Goal: Task Accomplishment & Management: Complete application form

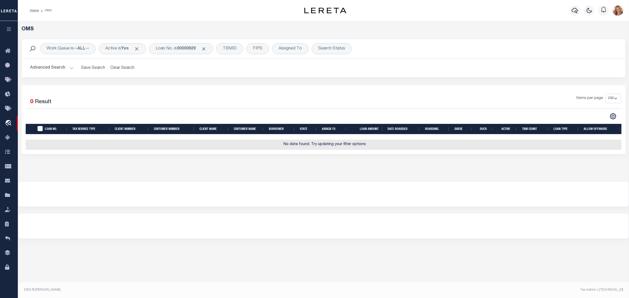
select select "200"
click at [175, 49] on div "Loan No. is 90000629" at bounding box center [181, 48] width 64 height 11
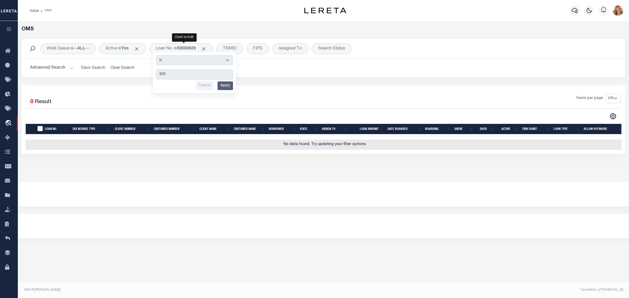
type input "9903"
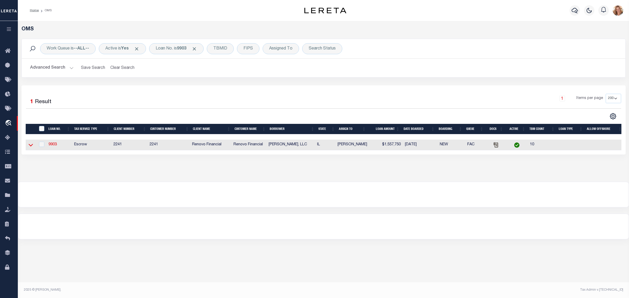
click at [32, 146] on icon at bounding box center [31, 145] width 4 height 3
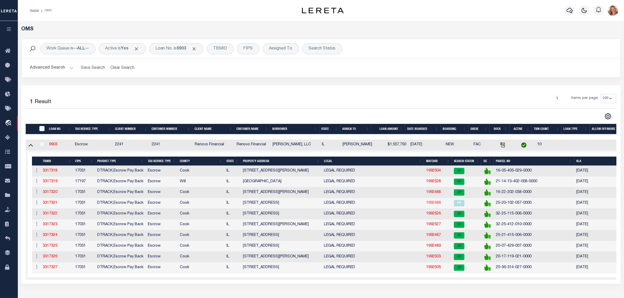
click at [433, 205] on link "1992486" at bounding box center [433, 203] width 15 height 4
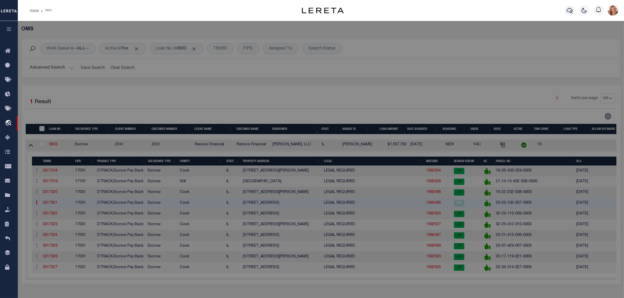
checkbox input "false"
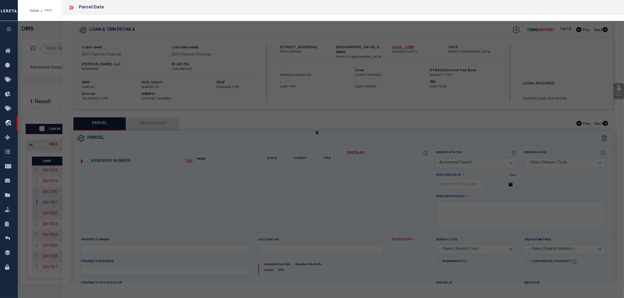
select select "PR"
type input "[PERSON_NAME], LLC"
select select "AGW"
select select
type input "1418 W 112th Street"
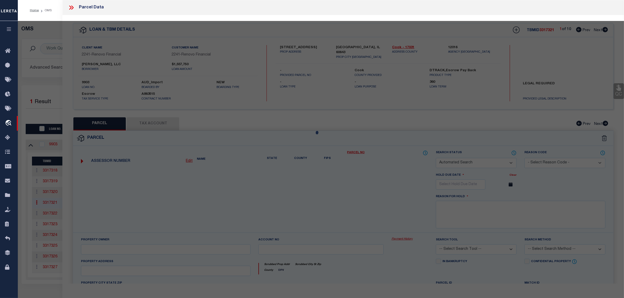
type input "Chicago, IL 60643"
type textarea "LOT 47 (EXCEPT THE EAST 3 FEET THEREOF) AND THE EAST 10 FEET OF LOT 48 IN BLOCK…"
type textarea "Parcel released per customer's 5/8/2025 file. MLC 5/8/2025 Completed based on g…"
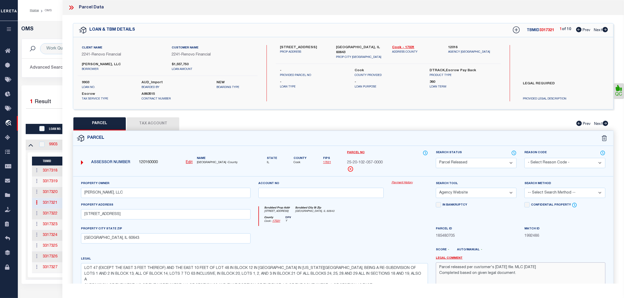
drag, startPoint x: 544, startPoint y: 271, endPoint x: 431, endPoint y: 268, distance: 113.5
click at [431, 268] on div "Property Owner SHILOH FITCH, LLC Account no Payment History Search Tool -- Sele…" at bounding box center [343, 241] width 532 height 120
click at [51, 107] on div "1 Selected 1 Result" at bounding box center [97, 101] width 142 height 15
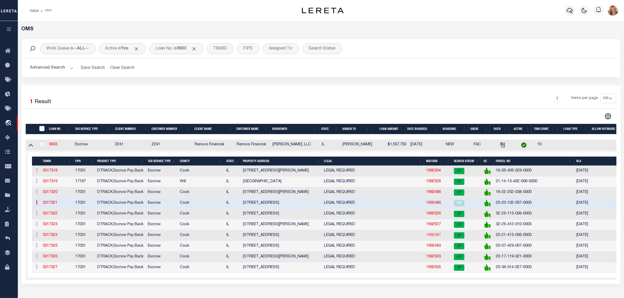
click at [435, 237] on link "1992487" at bounding box center [433, 236] width 15 height 4
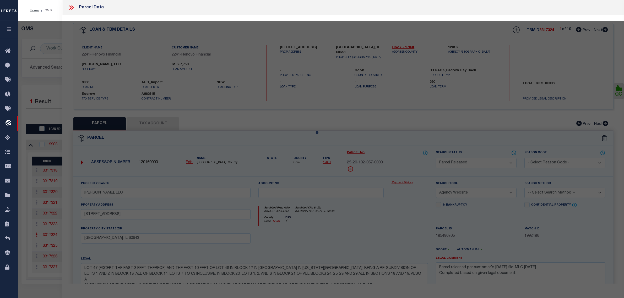
select select "AS"
select select
checkbox input "false"
select select "CP"
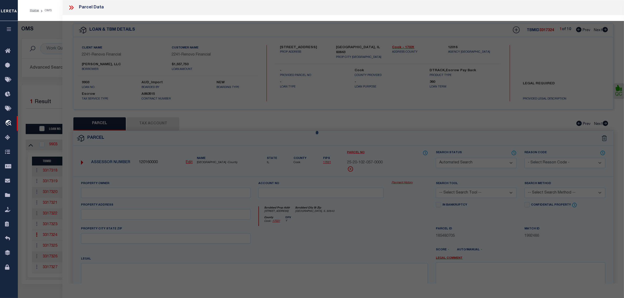
type input "[PERSON_NAME], LLC"
select select "AGW"
select select
type input "307 W 117th St"
checkbox input "false"
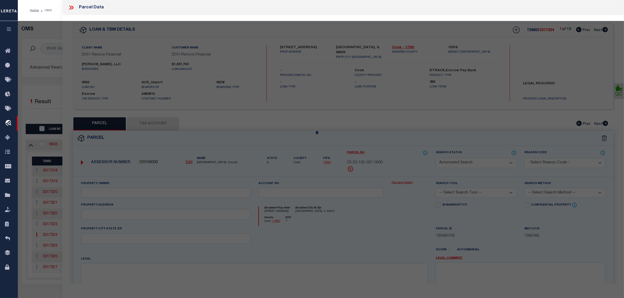
type input "Chicago, IL 60628"
type textarea "LOT 3 IN BLOCK 3 GAZZAM GANO'S ADDITION TO PULLMAN IN THE SOUTHWEST 1/4 OF THE …"
type textarea "Completed based on given legal document."
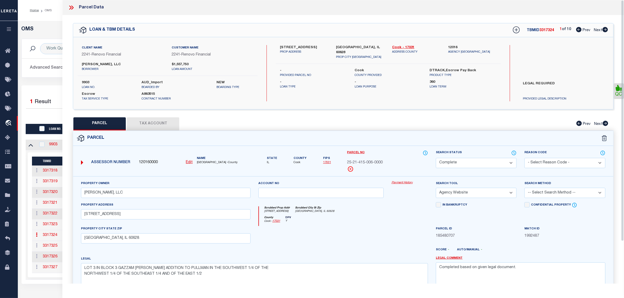
click at [450, 162] on select "Automated Search Bad Parcel Complete Duplicate Parcel High Dollar Reporting In …" at bounding box center [476, 163] width 81 height 10
select select "PR"
click at [436, 158] on select "Automated Search Bad Parcel Complete Duplicate Parcel High Dollar Reporting In …" at bounding box center [476, 163] width 81 height 10
click at [555, 159] on select "- Select Reason Code - 099 - Other (Provide additional detail) ACT - Agency Cha…" at bounding box center [565, 163] width 81 height 10
click at [525, 158] on select "- Select Reason Code - 099 - Other (Provide additional detail) ACT - Agency Cha…" at bounding box center [565, 163] width 81 height 10
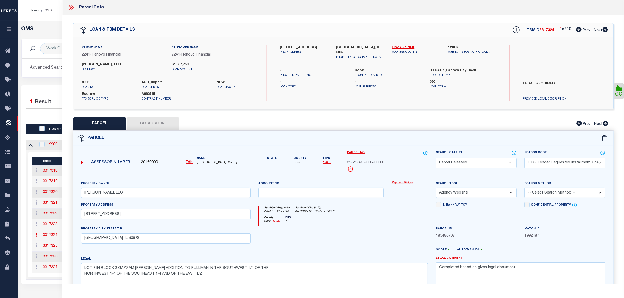
click at [550, 163] on select "- Select Reason Code - 099 - Other (Provide additional detail) ACT - Agency Cha…" at bounding box center [565, 163] width 81 height 10
select select "RLS"
click at [525, 158] on select "- Select Reason Code - 099 - Other (Provide additional detail) ACT - Agency Cha…" at bounding box center [565, 163] width 81 height 10
click at [545, 264] on textarea "Completed based on given legal document." at bounding box center [521, 279] width 170 height 33
paste textarea "Parcel released per customer's 5/8/2025 file. MLC 5/8/2025"
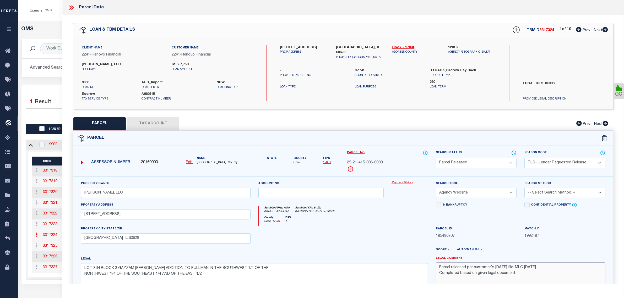
drag, startPoint x: 494, startPoint y: 270, endPoint x: 501, endPoint y: 269, distance: 7.4
click at [501, 269] on textarea "Parcel released per customer's 5/8/2025 file. MLC 5/8/2025 Completed based on g…" at bounding box center [521, 279] width 170 height 33
drag, startPoint x: 529, startPoint y: 268, endPoint x: 534, endPoint y: 268, distance: 5.2
click at [534, 268] on textarea "Parcel released per customer's 8/19/2025 file. MLC 5/8/2025 Completed based on …" at bounding box center [521, 279] width 170 height 33
type textarea "Parcel released per customer's 8/19/2025 file. MLC 8/22/2025 Completed based on…"
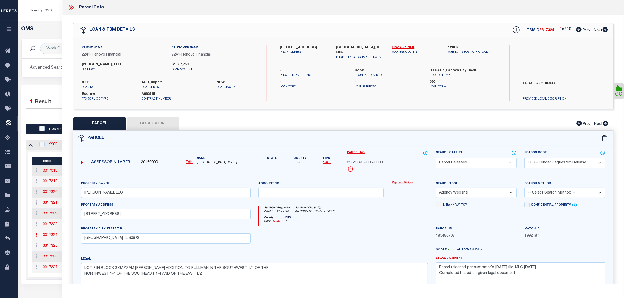
click at [505, 243] on div "Parcel ID 185480707" at bounding box center [476, 236] width 89 height 21
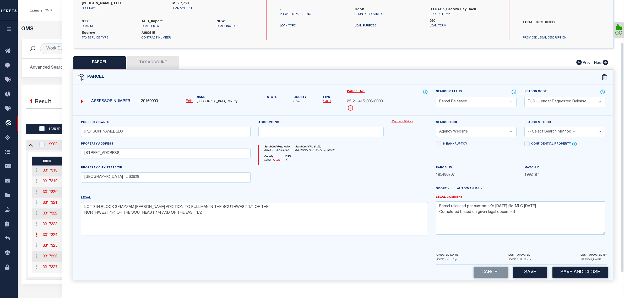
scroll to position [66, 0]
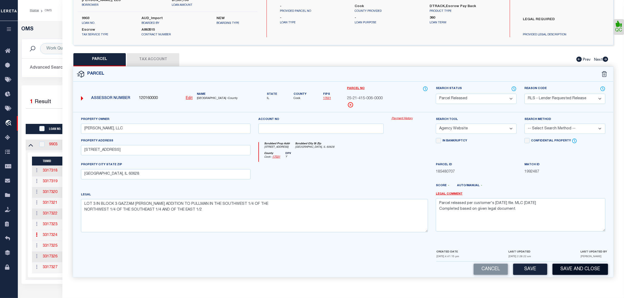
click at [579, 270] on button "Save and Close" at bounding box center [581, 269] width 56 height 11
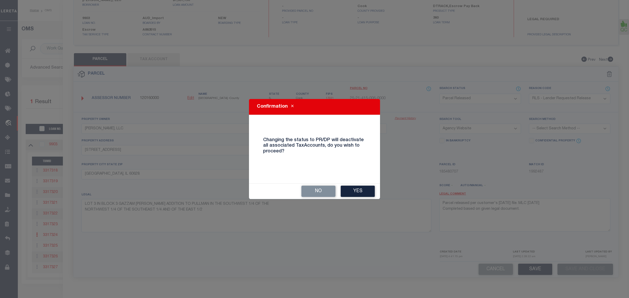
click at [360, 190] on button "Yes" at bounding box center [358, 191] width 34 height 11
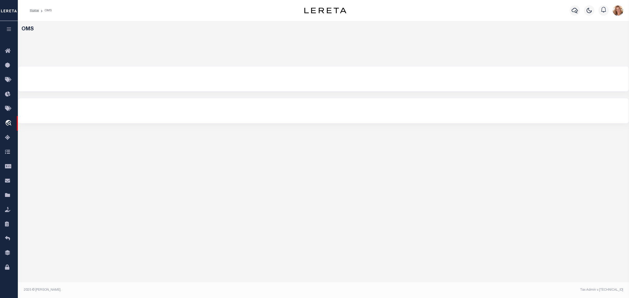
select select "200"
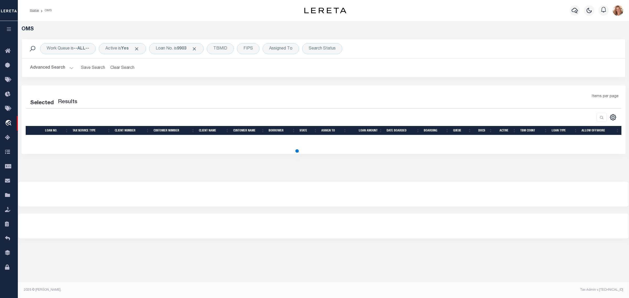
select select "200"
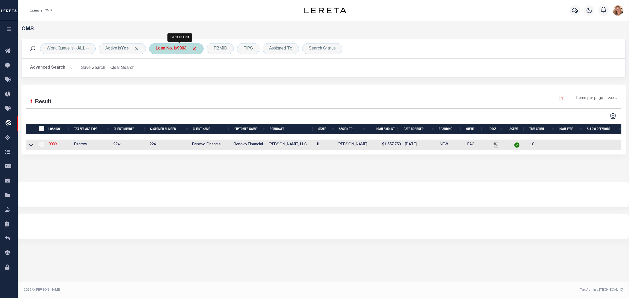
click at [175, 47] on div "Loan No. is 9903" at bounding box center [176, 48] width 55 height 11
type input "14267"
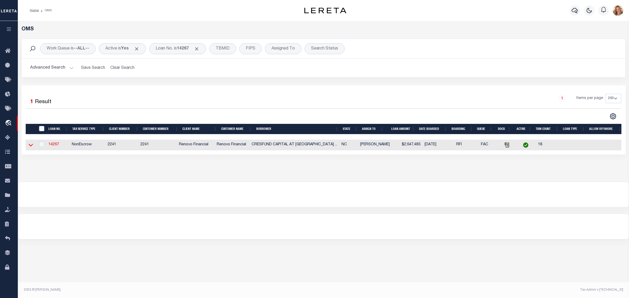
click at [29, 147] on icon at bounding box center [31, 145] width 4 height 6
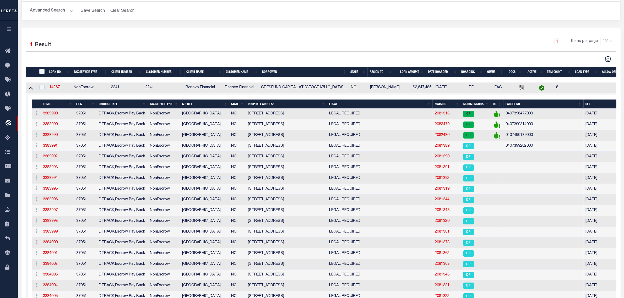
scroll to position [66, 0]
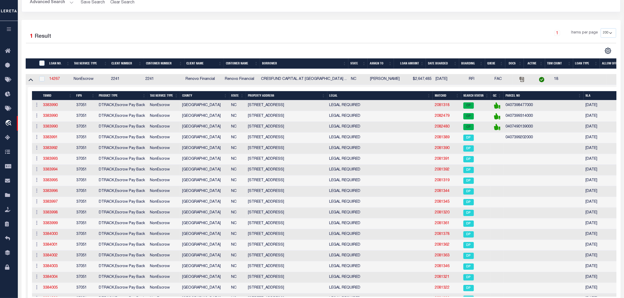
click at [264, 98] on th "PROPERTY ADDRESS" at bounding box center [287, 95] width 82 height 9
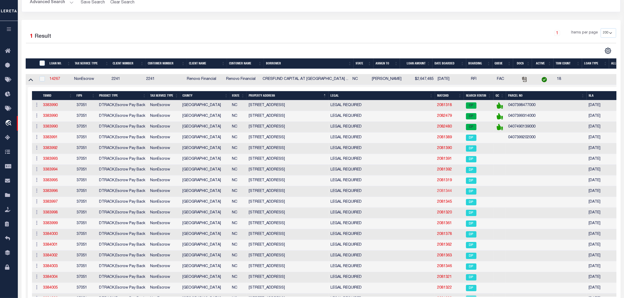
click at [445, 193] on link "2081344" at bounding box center [444, 192] width 15 height 4
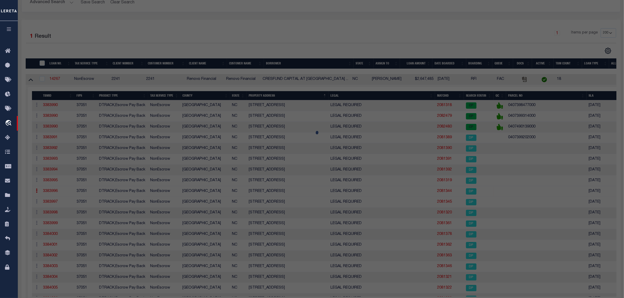
checkbox input "false"
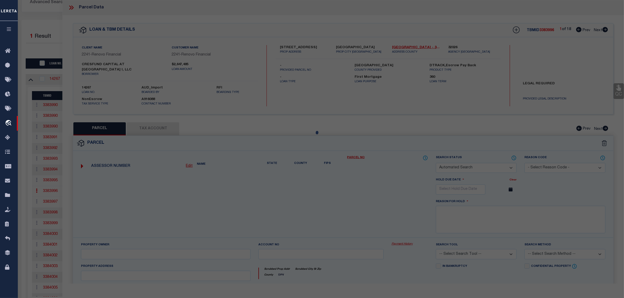
select select "DP"
checkbox input "false"
type textarea "This Parcel has already been added to the same TBMID OR the same loan number. D…"
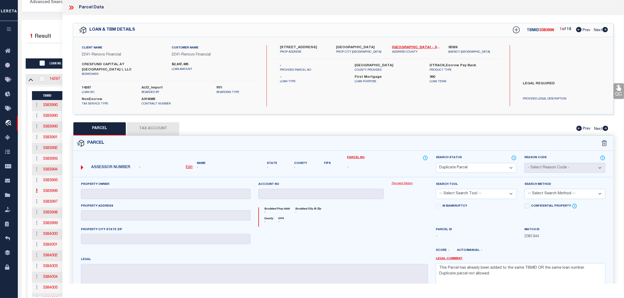
click at [482, 164] on select "Automated Search Bad Parcel Complete Duplicate Parcel High Dollar Reporting In …" at bounding box center [476, 168] width 81 height 10
click at [436, 163] on select "Automated Search Bad Parcel Complete Duplicate Parcel High Dollar Reporting In …" at bounding box center [476, 168] width 81 height 10
click at [51, 49] on div at bounding box center [173, 50] width 295 height 7
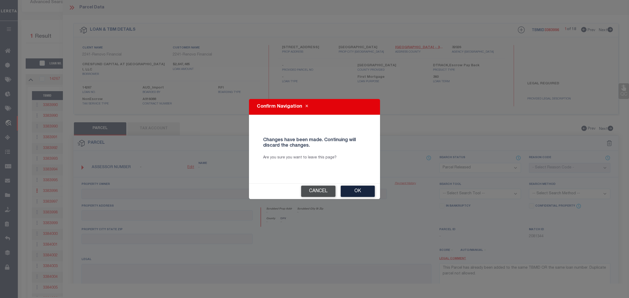
click at [322, 190] on button "Cancel" at bounding box center [318, 191] width 34 height 11
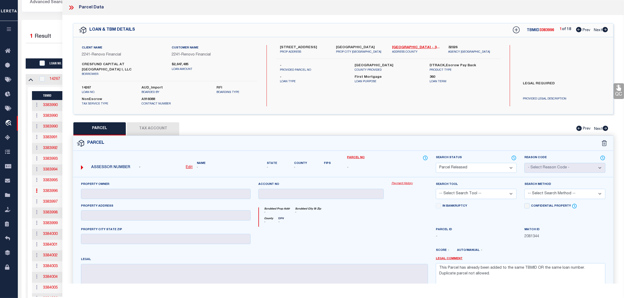
click at [46, 49] on div at bounding box center [173, 50] width 295 height 7
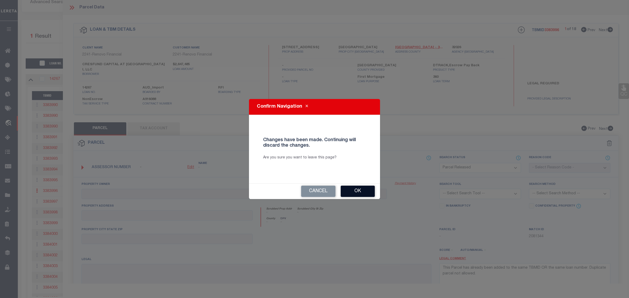
click at [373, 190] on button "Ok" at bounding box center [358, 191] width 34 height 11
select select "DP"
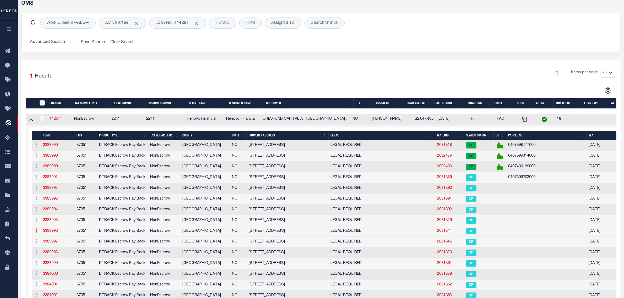
scroll to position [0, 0]
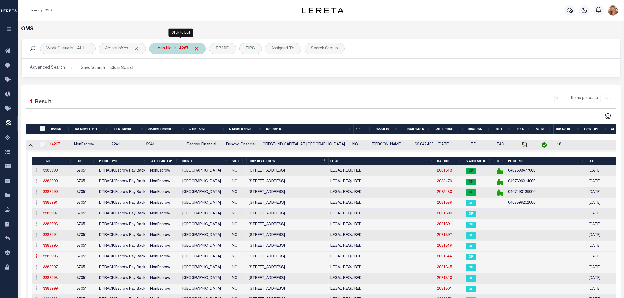
click at [178, 45] on div "Loan No. is 14267" at bounding box center [177, 48] width 57 height 11
type input "10030002"
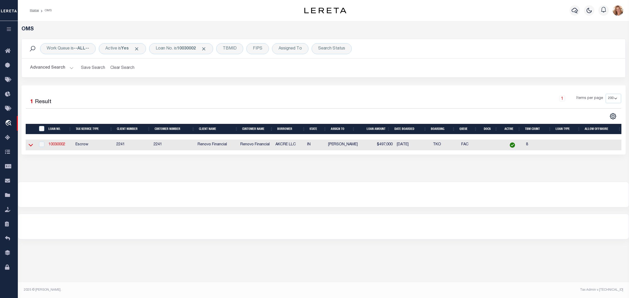
click at [29, 147] on icon at bounding box center [31, 145] width 4 height 6
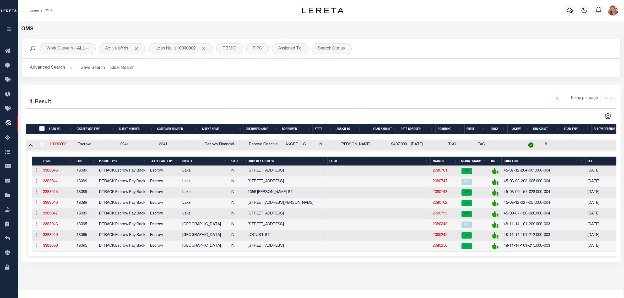
click at [436, 216] on link "2080739" at bounding box center [440, 214] width 15 height 4
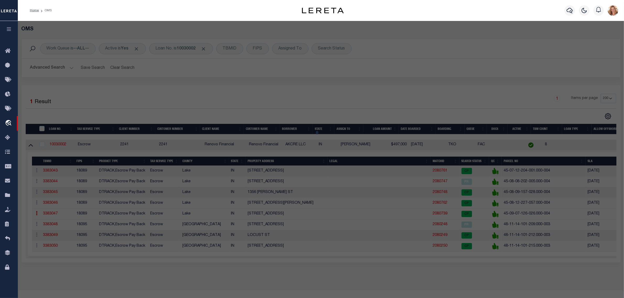
select select "AS"
checkbox input "false"
select select "CP"
type input "AKCRE LLC"
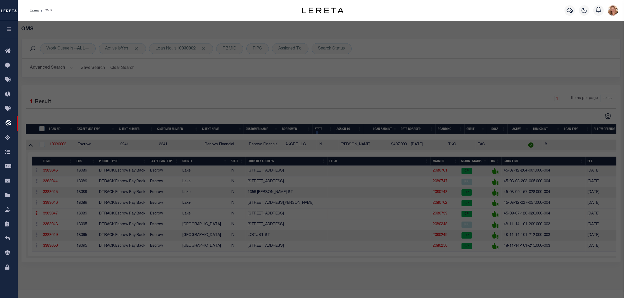
select select "AGW"
select select
type input "[STREET_ADDRESS]"
checkbox input "false"
type input "[PERSON_NAME] IN 46403"
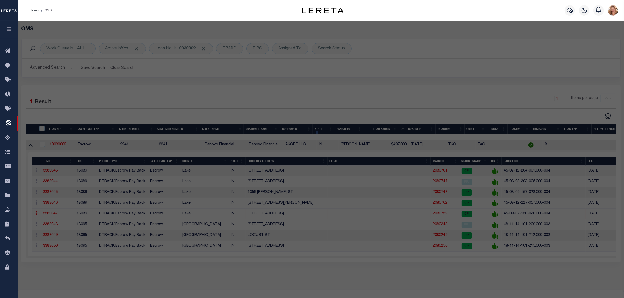
type textarea "AETNA MANOR 3RD SUB. LOT 46"
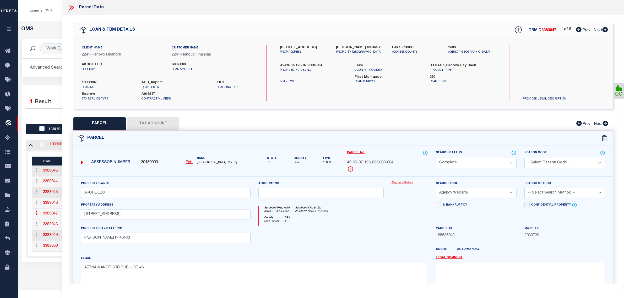
click at [460, 159] on select "Automated Search Bad Parcel Complete Duplicate Parcel High Dollar Reporting In …" at bounding box center [476, 163] width 81 height 10
select select "PR"
click at [436, 158] on select "Automated Search Bad Parcel Complete Duplicate Parcel High Dollar Reporting In …" at bounding box center [476, 163] width 81 height 10
drag, startPoint x: 543, startPoint y: 161, endPoint x: 545, endPoint y: 164, distance: 3.4
click at [543, 161] on select "- Select Reason Code - 099 - Other (Provide additional detail) ACT - Agency Cha…" at bounding box center [565, 163] width 81 height 10
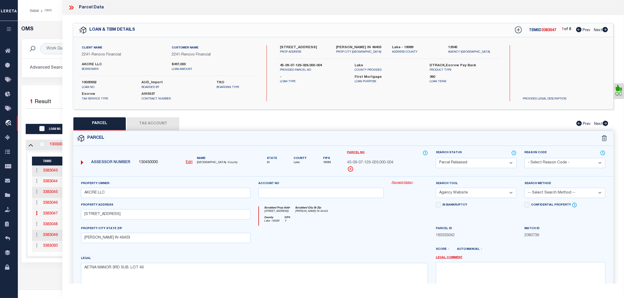
select select "RLS"
click at [525, 158] on select "- Select Reason Code - 099 - Other (Provide additional detail) ACT - Agency Cha…" at bounding box center [565, 163] width 81 height 10
click at [545, 276] on textarea at bounding box center [521, 278] width 170 height 33
paste textarea "Parcel released per customer's [DATE] file. MLC [DATE]"
type textarea "Parcel released per customer's [DATE] file. MLC [DATE]"
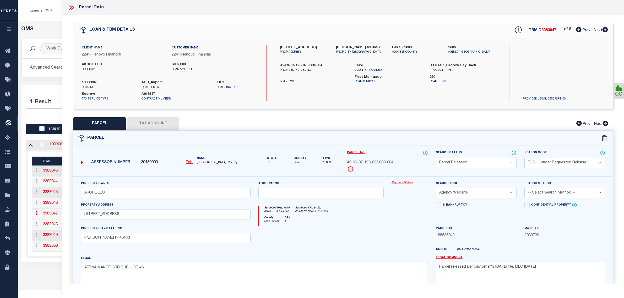
click at [543, 249] on div "Score - Auto/Manual -" at bounding box center [521, 251] width 170 height 7
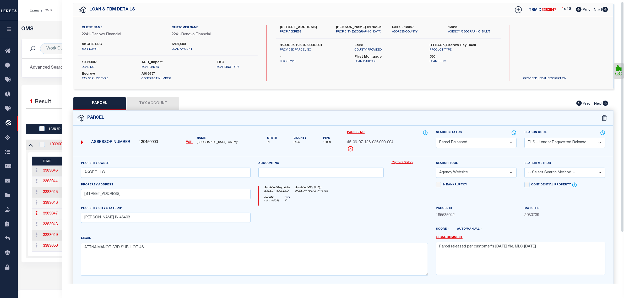
scroll to position [65, 0]
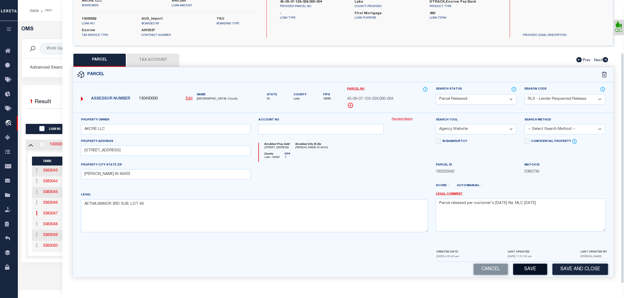
click at [556, 266] on button "Save and Close" at bounding box center [581, 269] width 56 height 11
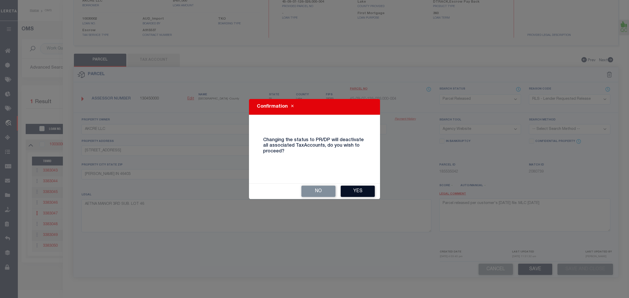
click at [357, 189] on button "Yes" at bounding box center [358, 191] width 34 height 11
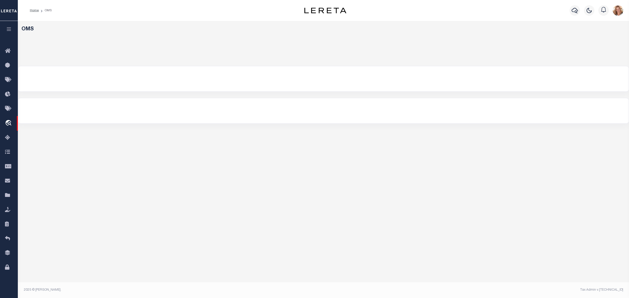
select select "200"
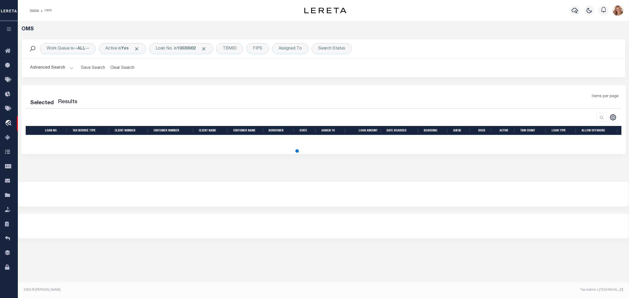
select select "200"
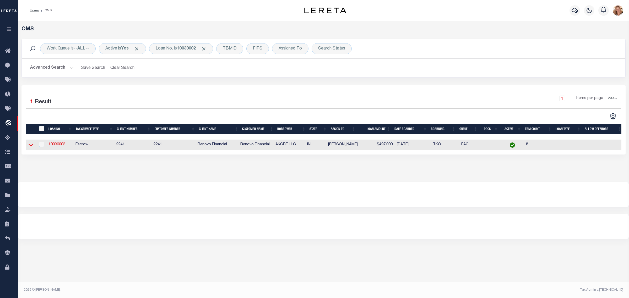
click at [31, 146] on icon at bounding box center [31, 145] width 4 height 6
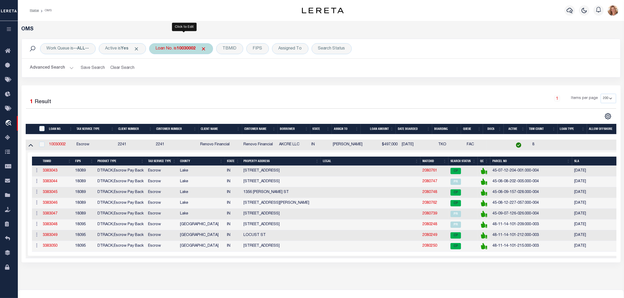
click at [180, 45] on div "Loan No. is 10030002" at bounding box center [181, 48] width 64 height 11
type input "14324"
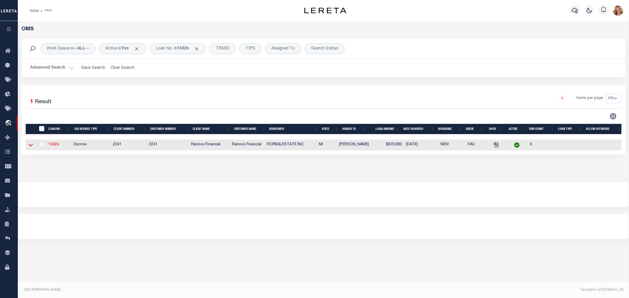
click at [30, 147] on icon at bounding box center [31, 145] width 4 height 3
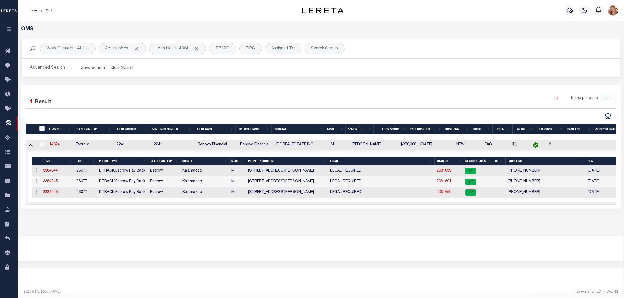
click at [441, 193] on link "2081650" at bounding box center [444, 193] width 15 height 4
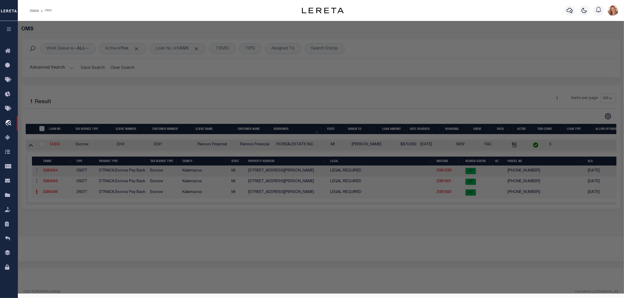
checkbox input "false"
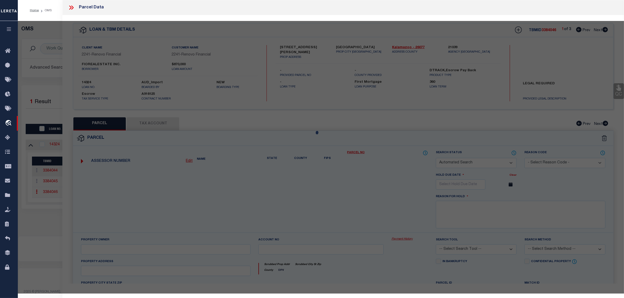
select select "CP"
type input "HENRY, STEVEN & KELLY"
select select
type input "3630 DOUGLAS AVE"
checkbox input "false"
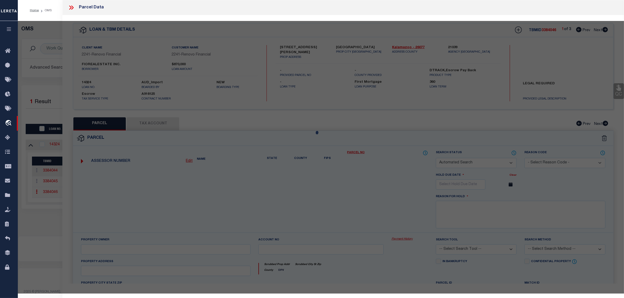
type input "Kalamazoo, MI 49004"
type textarea "1002515 3906 04 195 063 SEC 4-2-11 COMM AT C1/4 POST SEC 4TH N 00 DEG 38 MIN 30…"
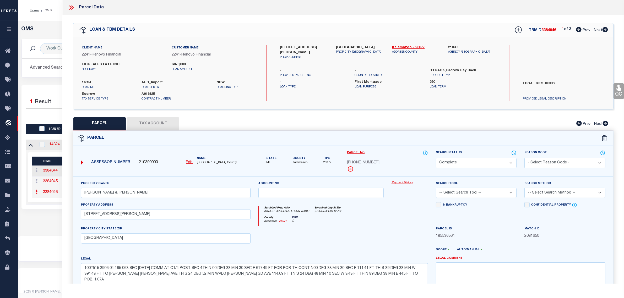
click at [486, 164] on select "Automated Search Bad Parcel Complete Duplicate Parcel High Dollar Reporting In …" at bounding box center [476, 163] width 81 height 10
select select "PR"
click at [436, 158] on select "Automated Search Bad Parcel Complete Duplicate Parcel High Dollar Reporting In …" at bounding box center [476, 163] width 81 height 10
click at [555, 161] on select "- Select Reason Code - 099 - Other (Provide additional detail) ACT - Agency Cha…" at bounding box center [565, 163] width 81 height 10
select select "RLS"
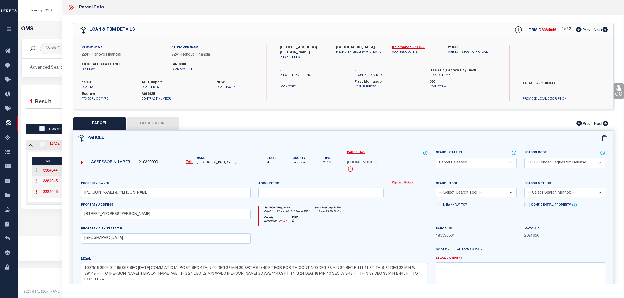
click at [525, 158] on select "- Select Reason Code - 099 - Other (Provide additional detail) ACT - Agency Cha…" at bounding box center [565, 163] width 81 height 10
click at [560, 273] on textarea at bounding box center [521, 279] width 170 height 33
paste textarea "Parcel released per customer's [DATE] file. MLC [DATE]"
type textarea "Parcel released per customer's [DATE] file. MLC [DATE]"
click at [563, 237] on span "2081650" at bounding box center [565, 237] width 81 height 6
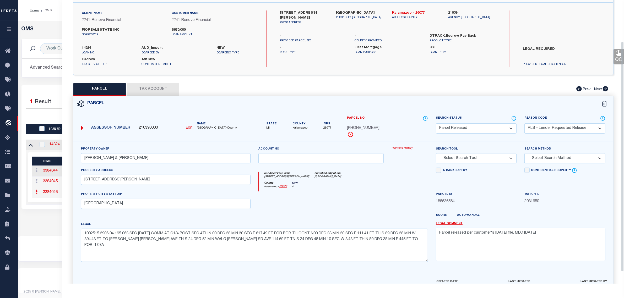
scroll to position [66, 0]
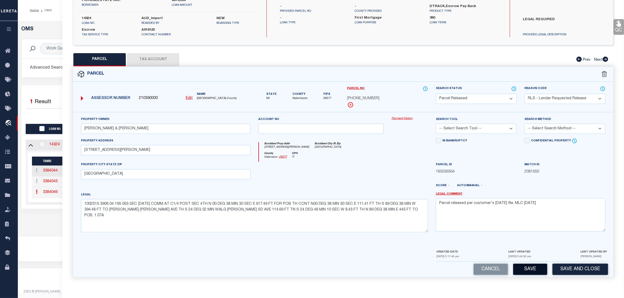
click at [537, 271] on button "Save" at bounding box center [530, 269] width 34 height 11
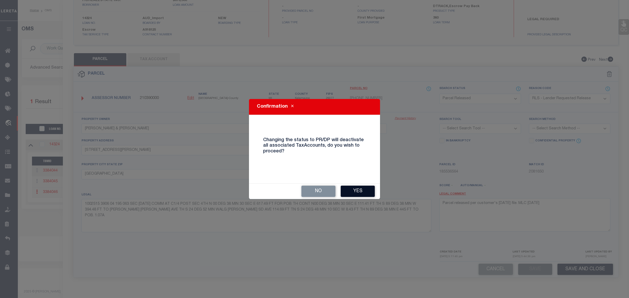
click at [358, 192] on button "Yes" at bounding box center [358, 191] width 34 height 11
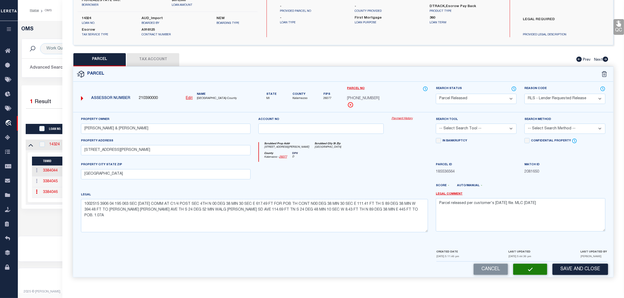
select select "AS"
select select
checkbox input "false"
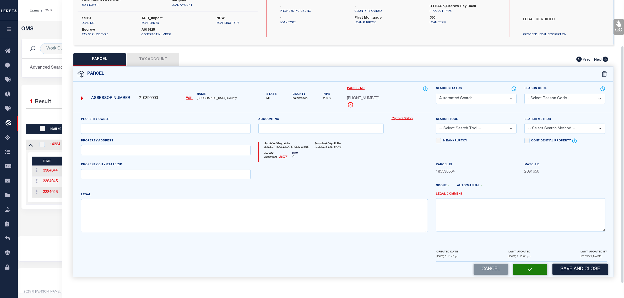
select select "PR"
select select "RLS"
type input "HENRY, STEVEN & KELLY"
select select
type input "3630 DOUGLAS AVE"
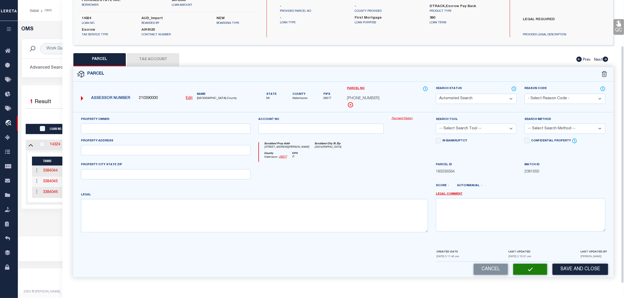
type input "Kalamazoo, MI 49004"
type textarea "1002515 3906 04 195 063 SEC 4-2-11 COMM AT C1/4 POST SEC 4TH N 00 DEG 38 MIN 30…"
type textarea "Parcel released per customer's [DATE] file. MLC [DATE]"
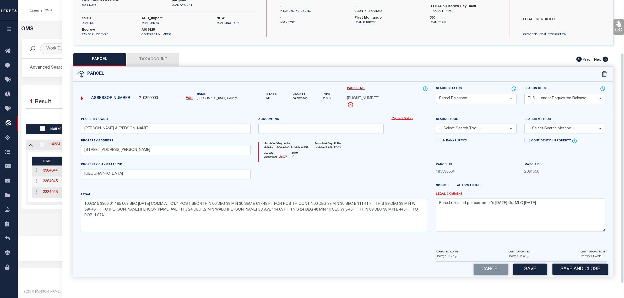
click at [50, 236] on div "OMS Work Queue is --ALL-- Active is Yes Loan No. is 14324 TBMID FIPS Assigned T…" at bounding box center [321, 128] width 606 height 215
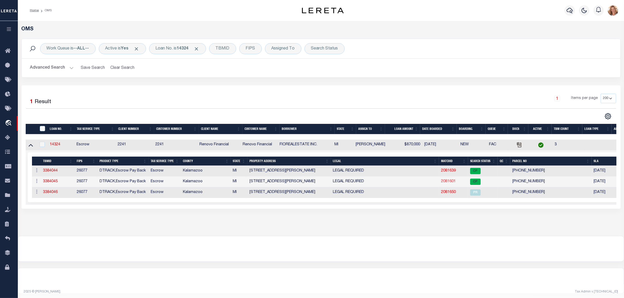
click at [446, 182] on link "2081601" at bounding box center [448, 182] width 15 height 4
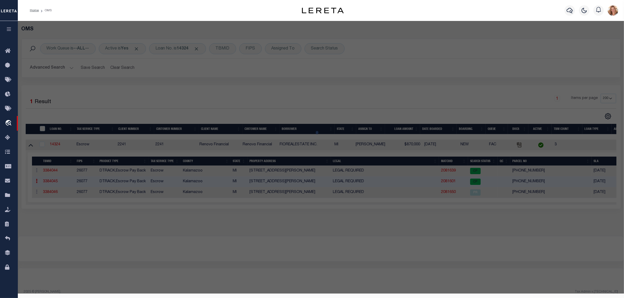
select select "AS"
select select
checkbox input "false"
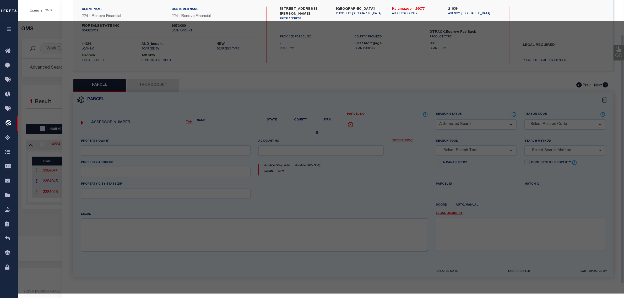
select select "CP"
type input "FIORILLO, BRIAN"
select select
type input "3622 DOUGLAS AVE"
checkbox input "false"
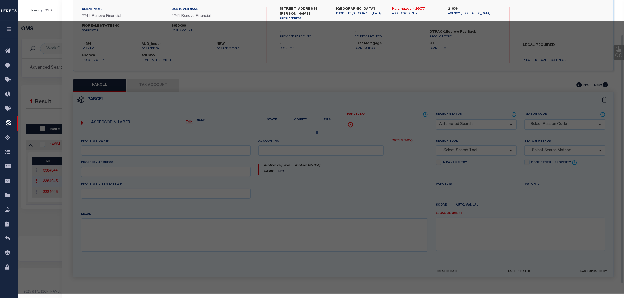
type input "KALAMAZOO, MI 49004"
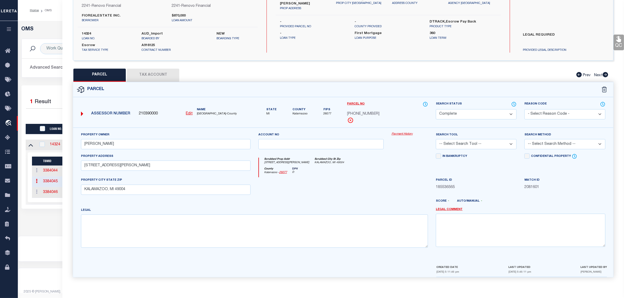
click at [474, 114] on select "Automated Search Bad Parcel Complete Duplicate Parcel High Dollar Reporting In …" at bounding box center [476, 114] width 81 height 10
select select "PR"
click at [436, 109] on select "Automated Search Bad Parcel Complete Duplicate Parcel High Dollar Reporting In …" at bounding box center [476, 114] width 81 height 10
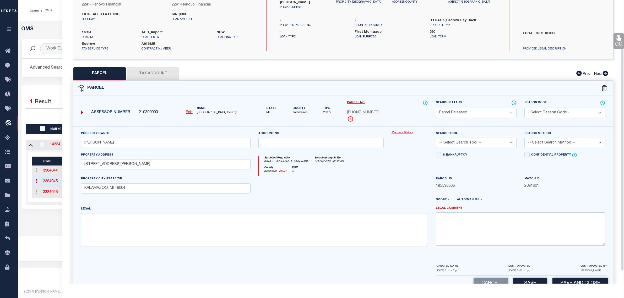
click at [539, 111] on select "- Select Reason Code - 099 - Other (Provide additional detail) ACT - Agency Cha…" at bounding box center [565, 113] width 81 height 10
select select "RLS"
click at [525, 108] on select "- Select Reason Code - 099 - Other (Provide additional detail) ACT - Agency Cha…" at bounding box center [565, 113] width 81 height 10
click at [542, 218] on textarea at bounding box center [521, 229] width 170 height 33
paste textarea "Parcel released per customer's [DATE] file. MLC [DATE]"
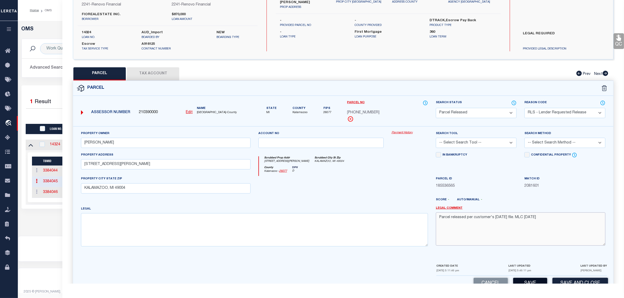
type textarea "Parcel released per customer's [DATE] file. MLC [DATE]"
click at [530, 281] on button "Save" at bounding box center [530, 283] width 34 height 11
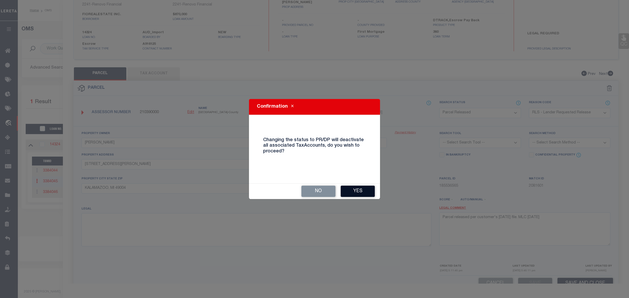
click at [347, 193] on button "Yes" at bounding box center [358, 191] width 34 height 11
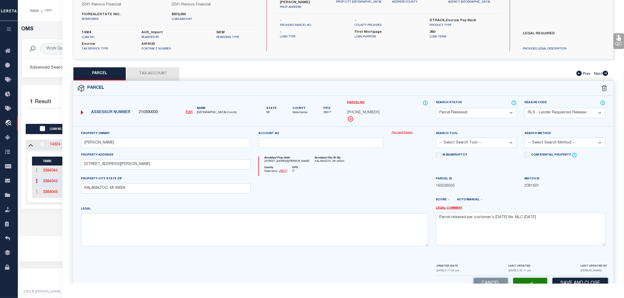
select select "AS"
select select
checkbox input "false"
select select "PR"
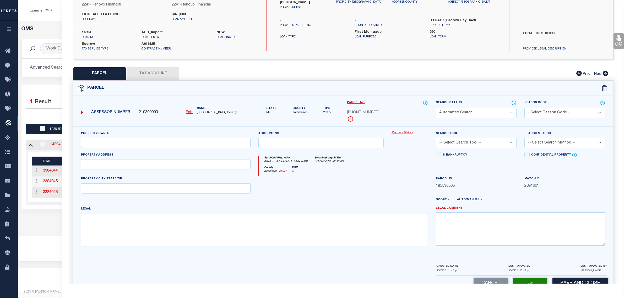
select select "RLS"
type input "FIORILLO, BRIAN"
select select
type input "3622 DOUGLAS AVE"
type input "KALAMAZOO, MI 49004"
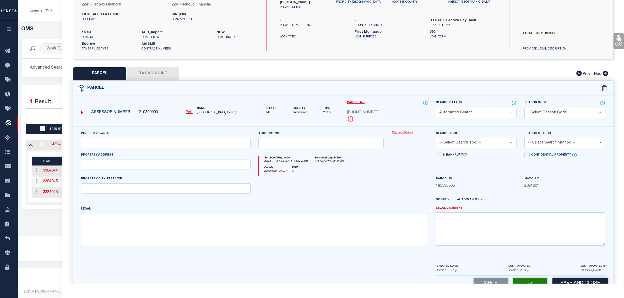
type textarea "Parcel released per customer's [DATE] file. MLC [DATE]"
click at [53, 228] on div "OMS Work Queue is --ALL-- Active is Yes Loan No. is 14324 TBMID FIPS Assigned T…" at bounding box center [321, 128] width 606 height 215
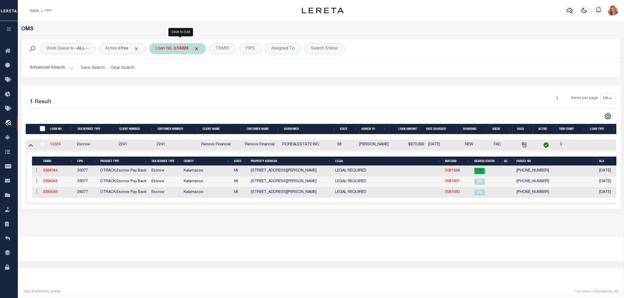
click at [188, 52] on div "Loan No. is 14324" at bounding box center [177, 48] width 57 height 11
type input "14796"
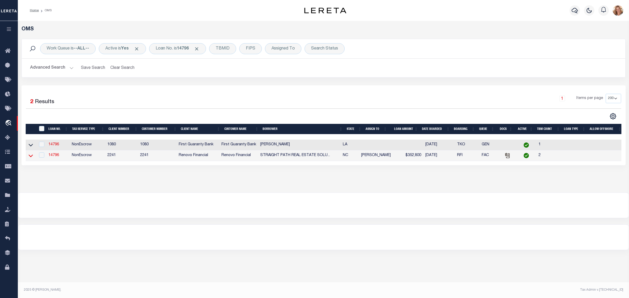
click at [32, 159] on icon at bounding box center [31, 156] width 4 height 6
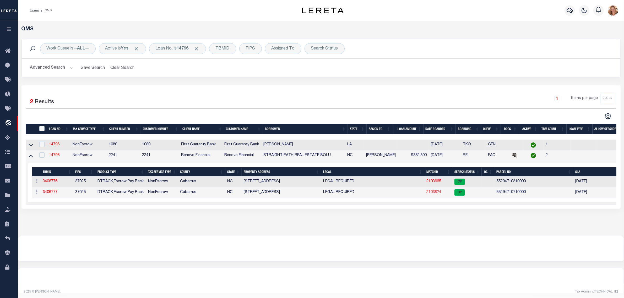
click at [440, 194] on link "2103824" at bounding box center [434, 193] width 15 height 4
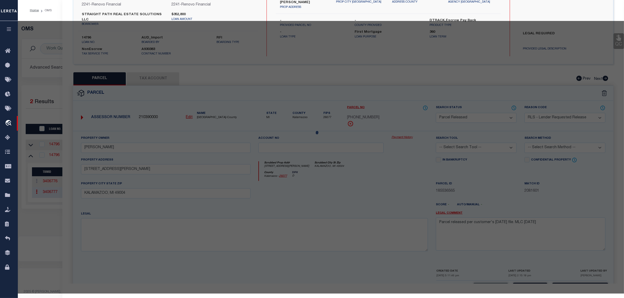
select select "AS"
select select
checkbox input "false"
select select "CP"
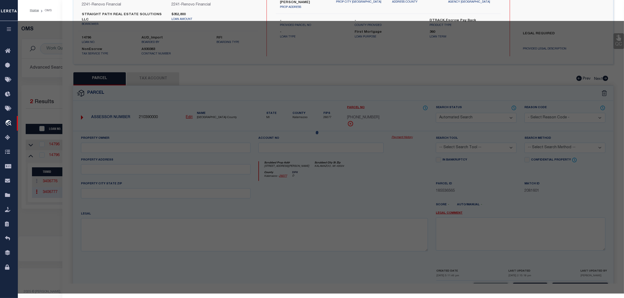
type input "STRAIGHT PATH REAL ESTATE SOLUTIONS LLC"
select select "AGW"
select select
type input "445 FAITH DR SW"
checkbox input "false"
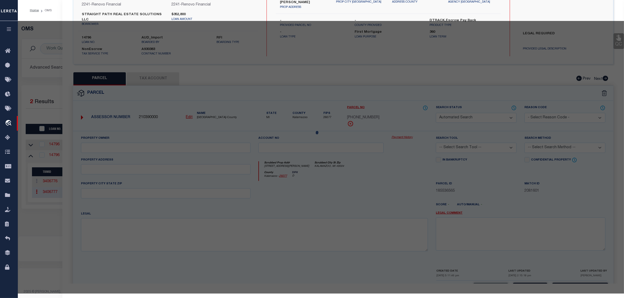
type input "CONCORD NC 28027"
type textarea "LT 2 PLAT FOR 445 FAITH DR SW"
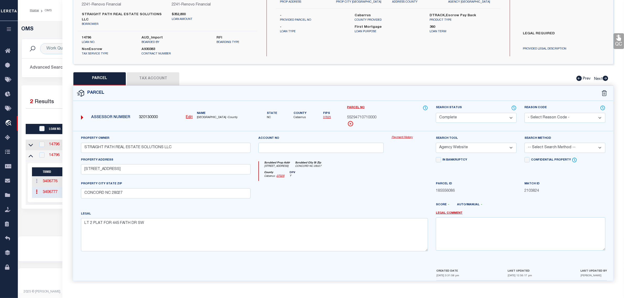
click at [443, 116] on select "Automated Search Bad Parcel Complete Duplicate Parcel High Dollar Reporting In …" at bounding box center [476, 118] width 81 height 10
select select "PR"
click at [436, 113] on select "Automated Search Bad Parcel Complete Duplicate Parcel High Dollar Reporting In …" at bounding box center [476, 118] width 81 height 10
click at [544, 113] on select "- Select Reason Code - 099 - Other (Provide additional detail) ACT - Agency Cha…" at bounding box center [565, 118] width 81 height 10
select select "RLS"
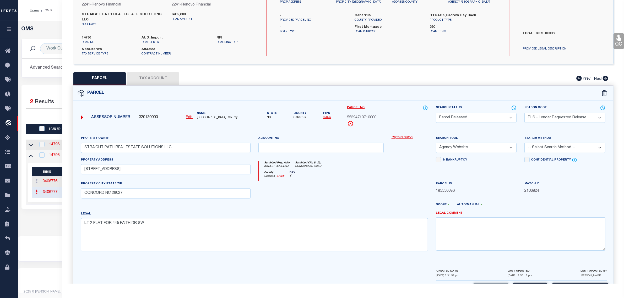
click at [525, 113] on select "- Select Reason Code - 099 - Other (Provide additional detail) ACT - Agency Cha…" at bounding box center [565, 118] width 81 height 10
click at [545, 224] on textarea at bounding box center [521, 234] width 170 height 33
paste textarea "Parcel released per customer's [DATE] file. MLC [DATE]"
type textarea "Parcel released per customer's [DATE] file. MLC [DATE]"
click at [528, 283] on button "Save" at bounding box center [530, 288] width 34 height 11
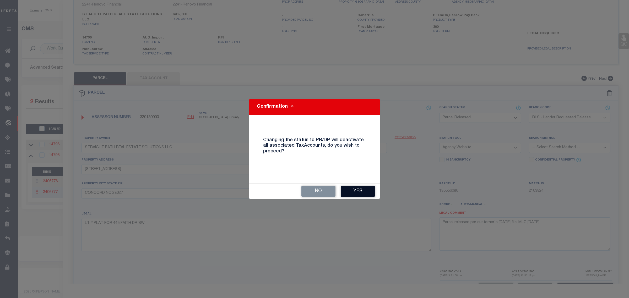
click at [368, 191] on button "Yes" at bounding box center [358, 191] width 34 height 11
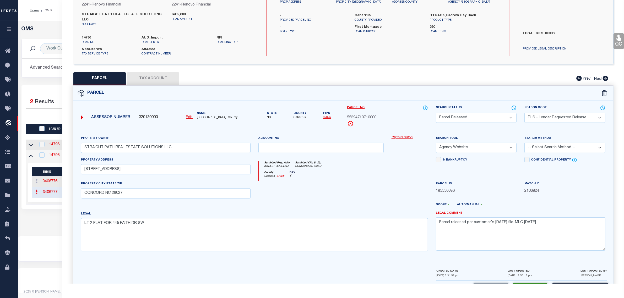
select select "AS"
select select
checkbox input "false"
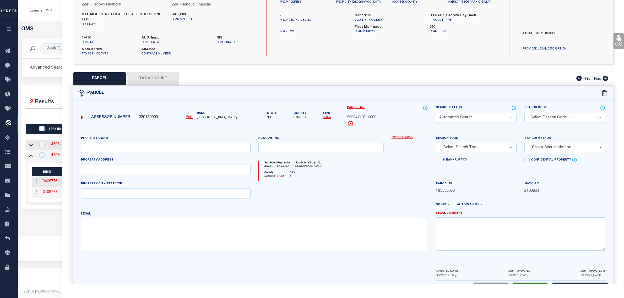
select select "PR"
select select "RLS"
type input "STRAIGHT PATH REAL ESTATE SOLUTIONS LLC"
select select "AGW"
select select
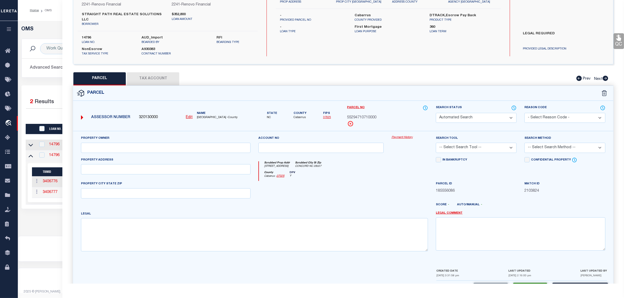
type input "445 FAITH DR SW"
type input "CONCORD NC 28027"
type textarea "LT 2 PLAT FOR 445 FAITH DR SW"
type textarea "Parcel released per customer's [DATE] file. MLC [DATE]"
click at [47, 220] on div "OMS Work Queue is --ALL-- Active is Yes Loan No. is 14796 TBMID FIPS Assigned T…" at bounding box center [320, 123] width 603 height 194
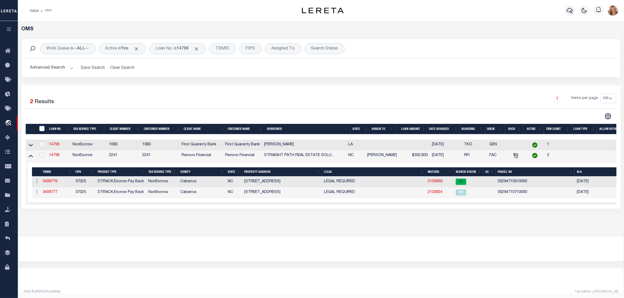
click at [85, 83] on div "Work Queue is --ALL-- Active is Yes Loan No. is 14796 TBMID FIPS Assigned To Se…" at bounding box center [321, 62] width 607 height 47
click at [167, 49] on div "Loan No. is 14796" at bounding box center [177, 48] width 57 height 11
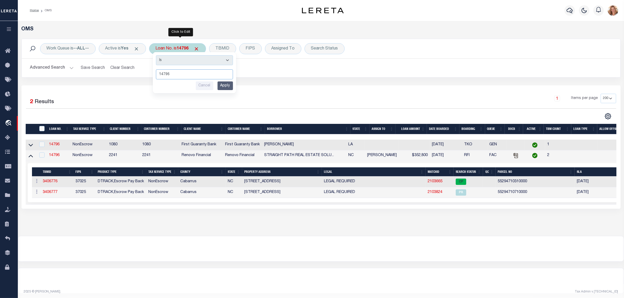
click at [176, 75] on input "14796" at bounding box center [194, 74] width 77 height 10
type input "7197863"
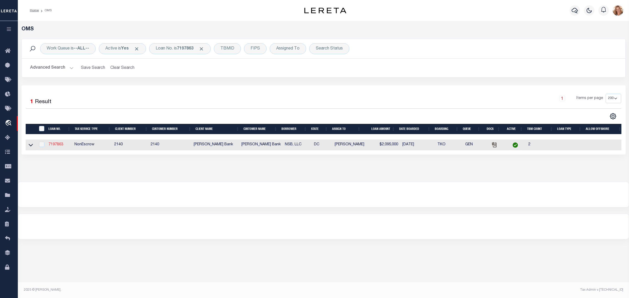
click at [61, 146] on link "7197863" at bounding box center [56, 145] width 15 height 4
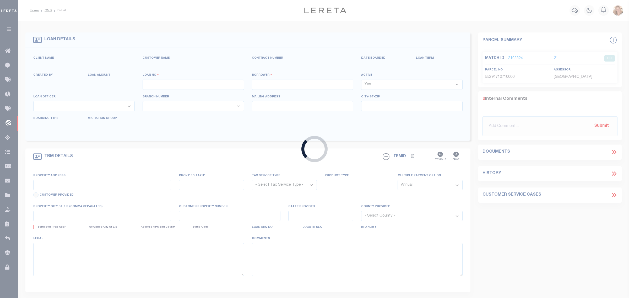
type input "7197863"
type input "NSB, LLC"
select select
select select "10"
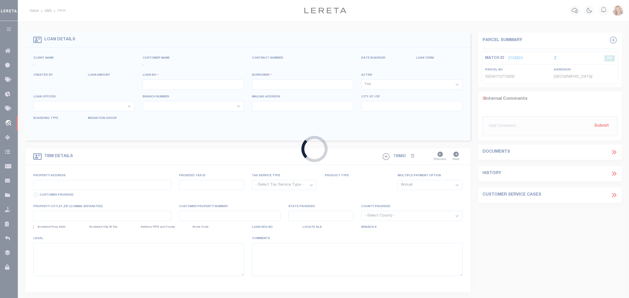
select select "NonEscrow"
type input "900 U Street NW"
select select
type input "Washington DC 20001"
type input "5219"
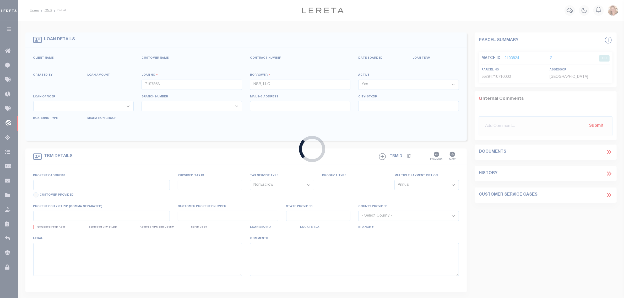
type input "DC"
select select
select select "10331"
select select "3217"
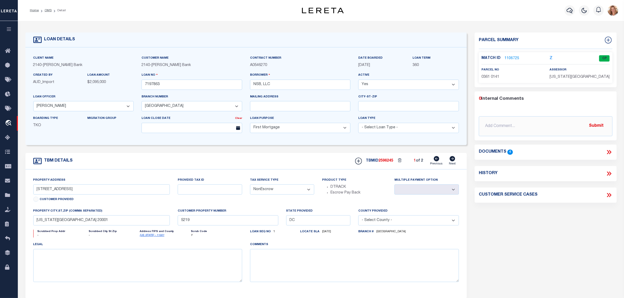
click at [452, 161] on icon at bounding box center [453, 158] width 6 height 5
type input "601 T Street NW & 603 Florida Ave"
select select
type input "Washington DC 20001"
type input "4660"
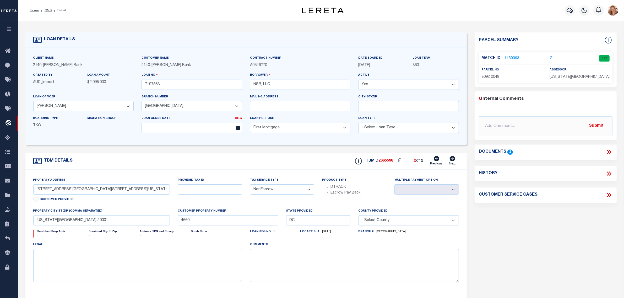
click at [515, 57] on link "1180363" at bounding box center [512, 59] width 15 height 6
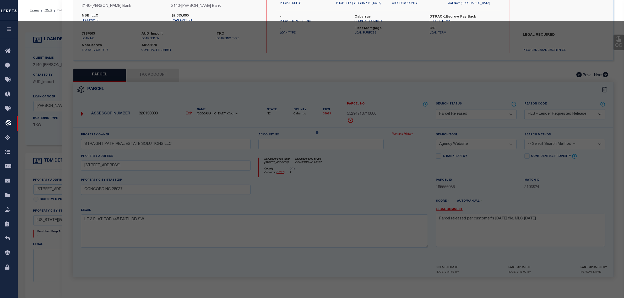
select select "AS"
select select
checkbox input "false"
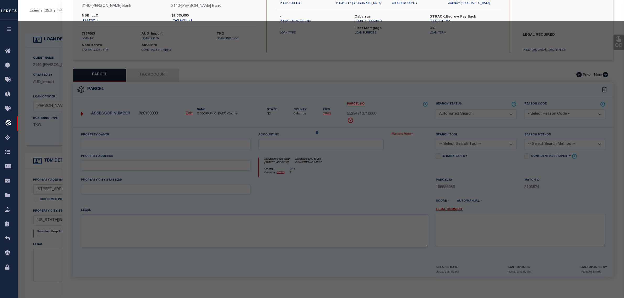
select select "CP"
type input "DOUGLAS W SCHANTZ"
select select
type input "0601-0603 T ST NW"
checkbox input "false"
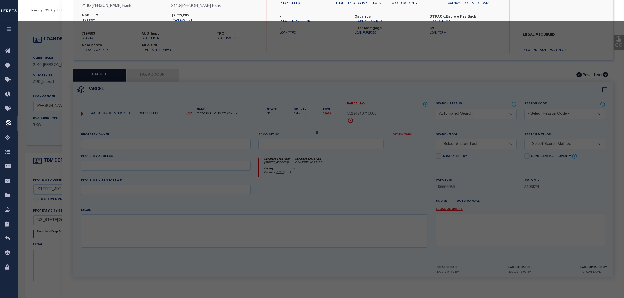
type input "DC"
type textarea "Land Area: 1,886"
type textarea "Tax ID Formatting"
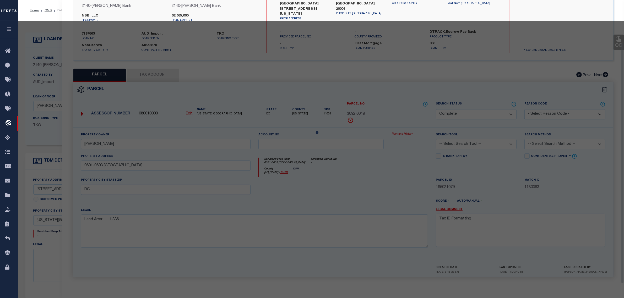
scroll to position [50, 0]
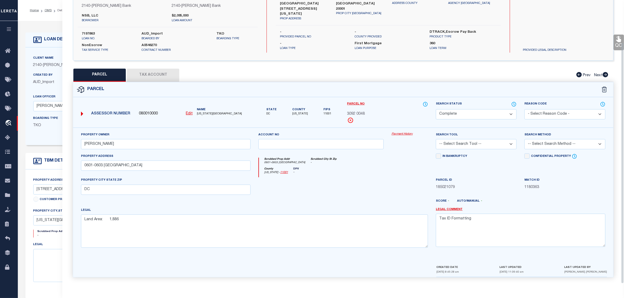
click at [532, 110] on select "- Select Reason Code - 099 - Other (Provide additional detail) ACT - Agency Cha…" at bounding box center [565, 114] width 81 height 10
click at [498, 110] on select "Automated Search Bad Parcel Complete Duplicate Parcel High Dollar Reporting In …" at bounding box center [476, 114] width 81 height 10
select select "PR"
click at [436, 109] on select "Automated Search Bad Parcel Complete Duplicate Parcel High Dollar Reporting In …" at bounding box center [476, 114] width 81 height 10
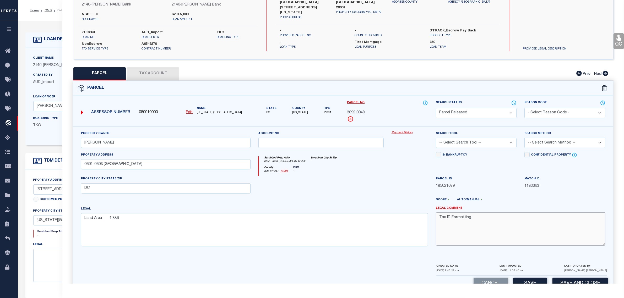
click at [474, 232] on textarea "Tax ID Formatting" at bounding box center [521, 229] width 170 height 33
paste textarea "Parcel released per customer's [DATE] file. MLC [DATE]"
click at [500, 220] on textarea "Parcel released per customer's 8/19/2025 file. MLC 8/22/2025 Tax ID Formatting" at bounding box center [521, 229] width 170 height 33
type textarea "Parcel released per customer's 8/18/2025 file. MLC 8/22/2025 Tax ID Formatting"
click at [542, 113] on select "- Select Reason Code - 099 - Other (Provide additional detail) ACT - Agency Cha…" at bounding box center [565, 113] width 81 height 10
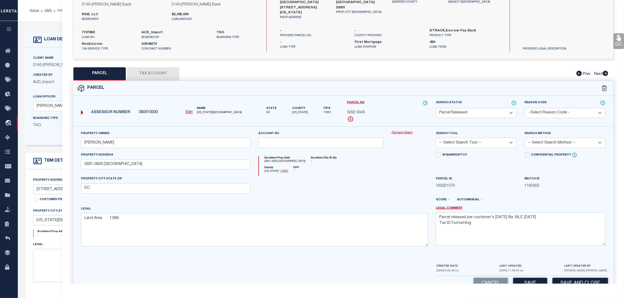
select select "RLS"
click at [525, 108] on select "- Select Reason Code - 099 - Other (Provide additional detail) ACT - Agency Cha…" at bounding box center [565, 113] width 81 height 10
drag, startPoint x: 559, startPoint y: 218, endPoint x: 400, endPoint y: 215, distance: 159.2
click at [400, 215] on div "Property Owner DOUGLAS W SCHANTZ Account no Payment History Search Tool -- Sele…" at bounding box center [343, 191] width 532 height 120
click at [420, 198] on div at bounding box center [410, 186] width 44 height 21
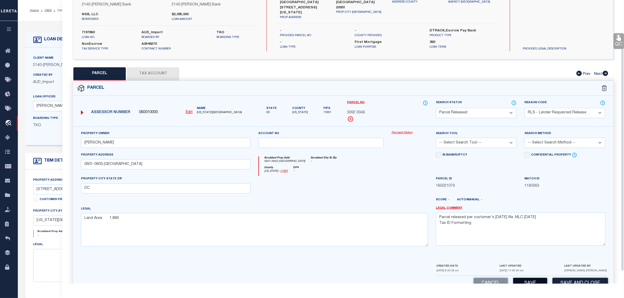
click at [522, 281] on button "Save" at bounding box center [530, 283] width 34 height 11
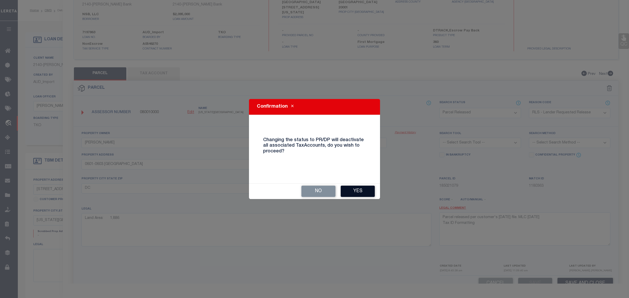
click at [355, 190] on button "Yes" at bounding box center [358, 191] width 34 height 11
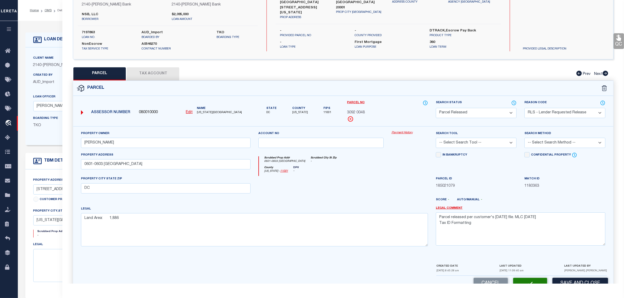
select select "AS"
select select
checkbox input "false"
select select "PR"
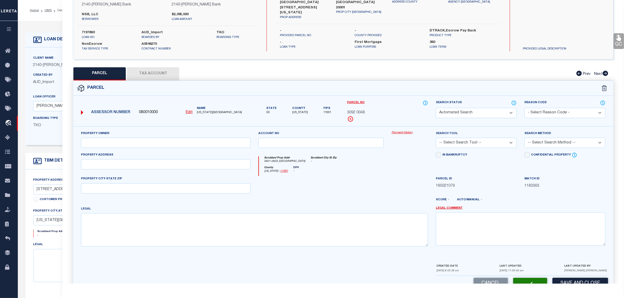
select select "RLS"
type input "DOUGLAS W SCHANTZ"
select select
type input "0601-0603 T ST NW"
type input "DC"
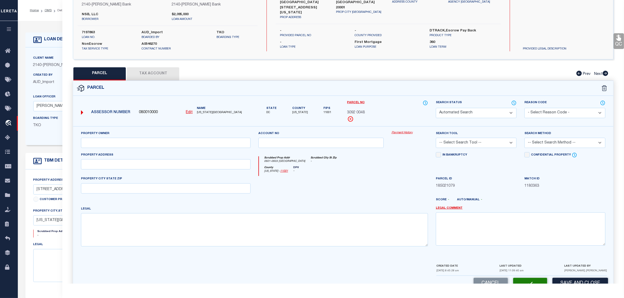
type textarea "Land Area: 1,886"
type textarea "Parcel released per customer's 8/18/2025 file. MLC 8/22/2025 Tax ID Formatting"
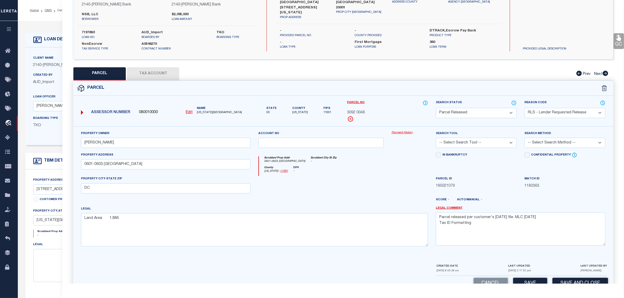
click at [44, 245] on div "legal" at bounding box center [137, 262] width 209 height 40
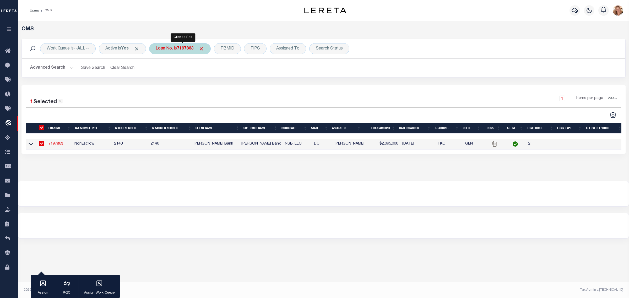
click at [180, 48] on b "7197863" at bounding box center [185, 49] width 17 height 4
type input "7197864"
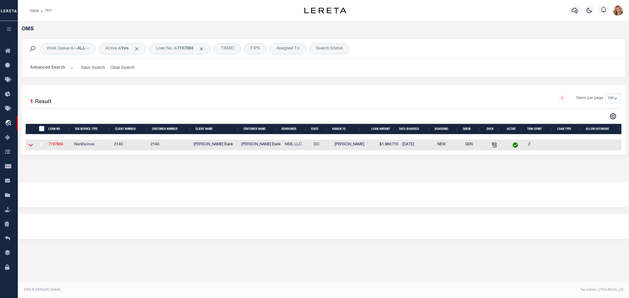
click at [30, 148] on icon at bounding box center [31, 145] width 4 height 6
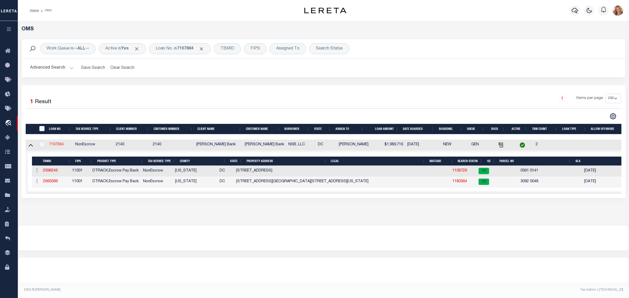
click at [57, 146] on link "7197864" at bounding box center [56, 145] width 15 height 4
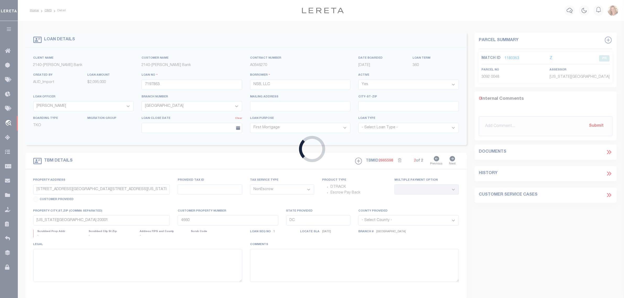
type input "7197864"
type input "900 U Street NW"
select select
type input "Washington DC 20001"
type input "5219"
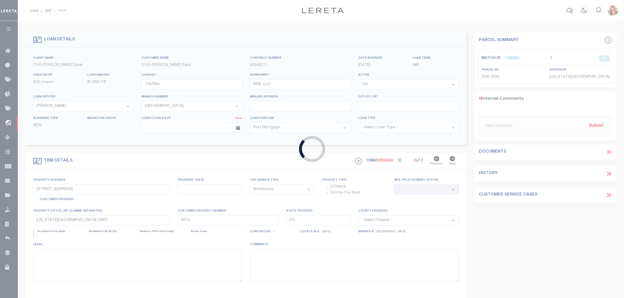
select select
select select "10331"
select select "3217"
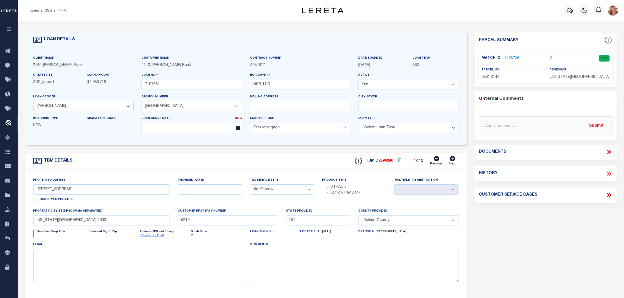
click at [454, 162] on icon at bounding box center [453, 158] width 6 height 5
type input "601 T Street NW & 603 Florida Ave"
select select
type input "Washington DC 20001"
type input "4660"
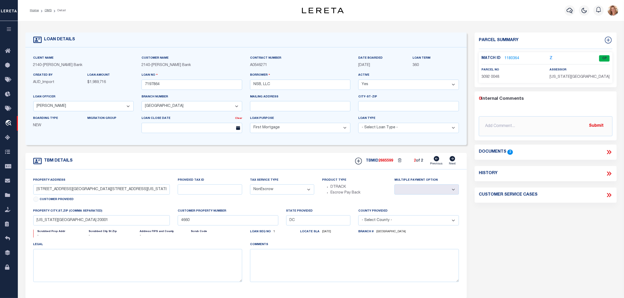
click at [515, 58] on link "1180364" at bounding box center [512, 59] width 15 height 6
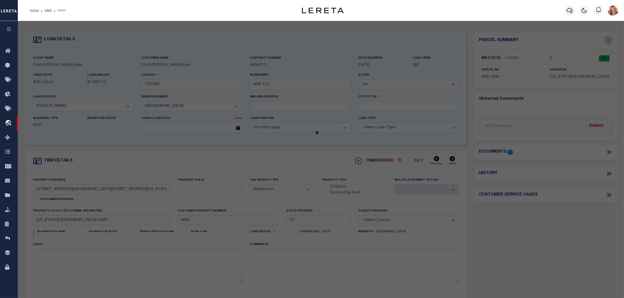
select select "AS"
select select
checkbox input "false"
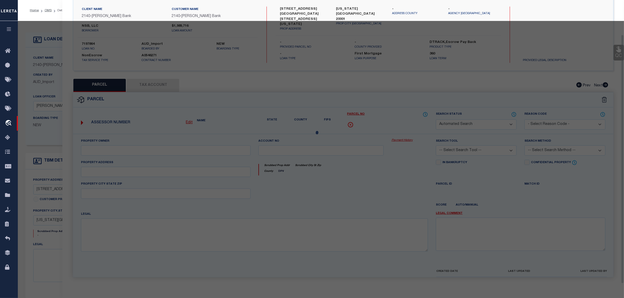
select select "CP"
select select "RLS"
type input "DOUGLAS W SCHANTZ"
select select
type input "0601-0603 T ST NW"
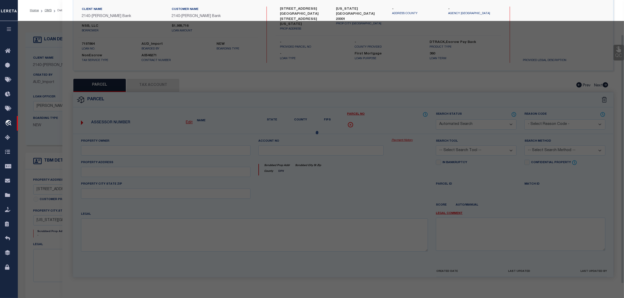
type input "DC"
type textarea "Land Area: 1,886"
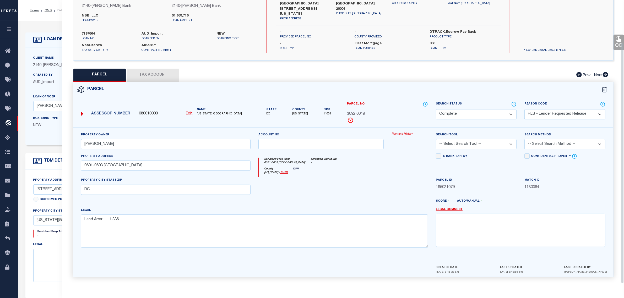
click at [488, 114] on select "Automated Search Bad Parcel Complete Duplicate Parcel High Dollar Reporting In …" at bounding box center [476, 114] width 81 height 10
select select "PR"
click at [436, 109] on select "Automated Search Bad Parcel Complete Duplicate Parcel High Dollar Reporting In …" at bounding box center [476, 114] width 81 height 10
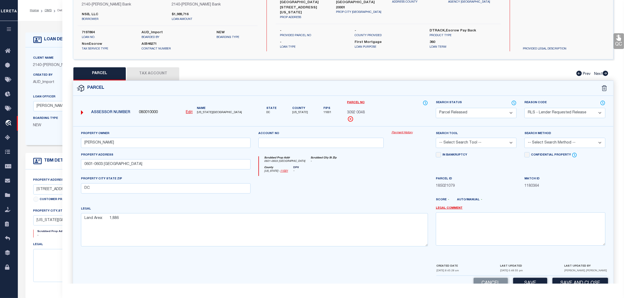
click at [585, 109] on select "- Select Reason Code - 099 - Other (Provide additional detail) ACT - Agency Cha…" at bounding box center [565, 113] width 81 height 10
click at [536, 225] on textarea at bounding box center [521, 229] width 170 height 33
paste textarea "Parcel released per customer's 8/18/2025 file. MLC 8/22/2025"
type textarea "Parcel released per customer's 8/18/2025 file. MLC 8/22/2025"
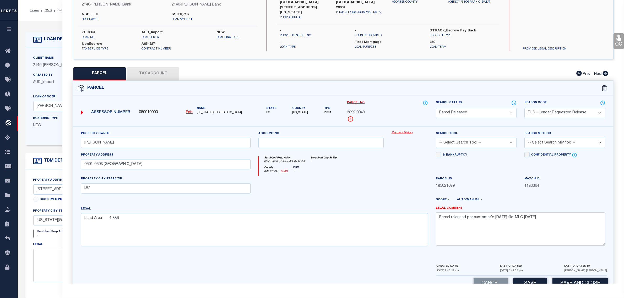
click at [538, 193] on div "Match ID 1180364" at bounding box center [565, 186] width 89 height 21
click at [539, 280] on button "Save" at bounding box center [530, 283] width 34 height 11
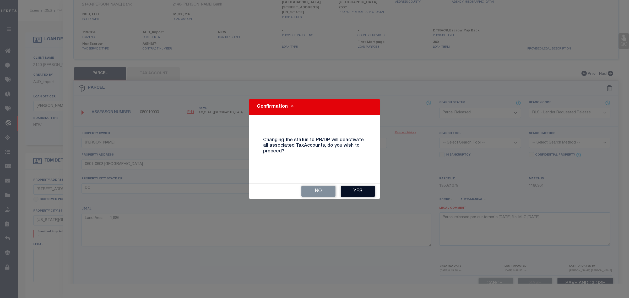
click at [362, 192] on button "Yes" at bounding box center [358, 191] width 34 height 11
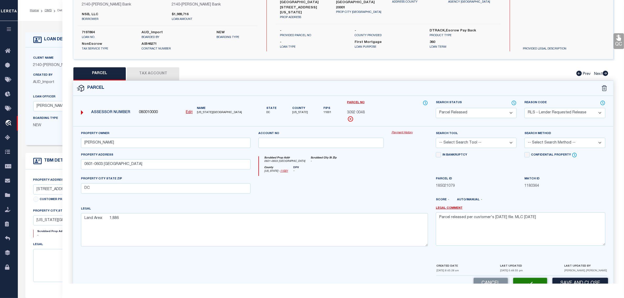
click at [42, 91] on div "Created By AUD_Import LOAN AMOUNT $1,989,716" at bounding box center [83, 82] width 109 height 21
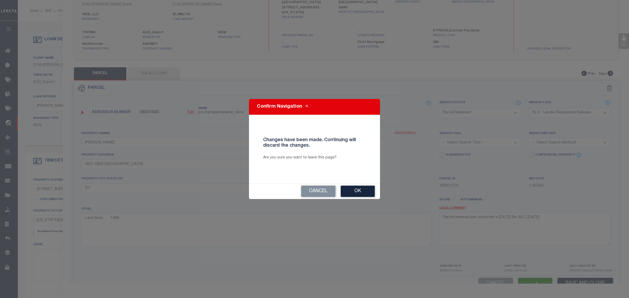
select select "AS"
select select
checkbox input "false"
click at [351, 188] on button "Ok" at bounding box center [358, 191] width 34 height 11
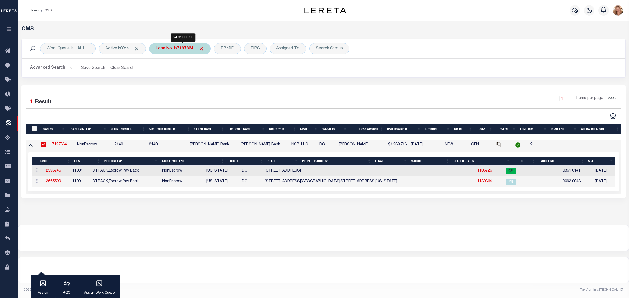
click at [169, 48] on div "Loan No. is 7197864" at bounding box center [180, 48] width 62 height 11
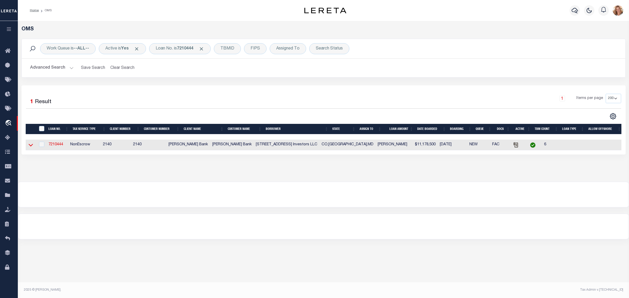
click at [31, 146] on icon at bounding box center [31, 145] width 4 height 6
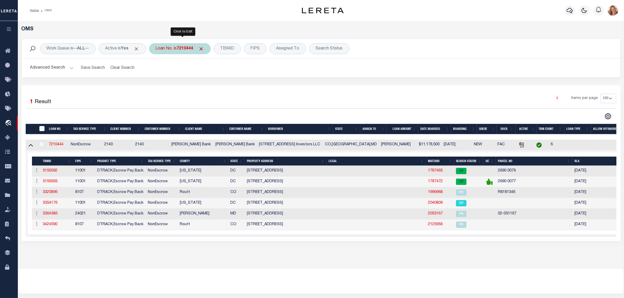
click at [173, 48] on div "Loan No. is 7210444" at bounding box center [180, 48] width 62 height 11
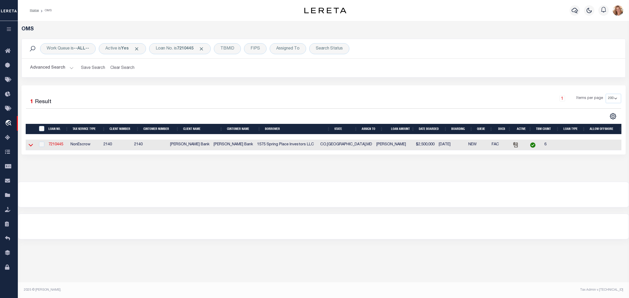
click at [31, 147] on icon at bounding box center [31, 145] width 4 height 3
